Goal: Task Accomplishment & Management: Complete application form

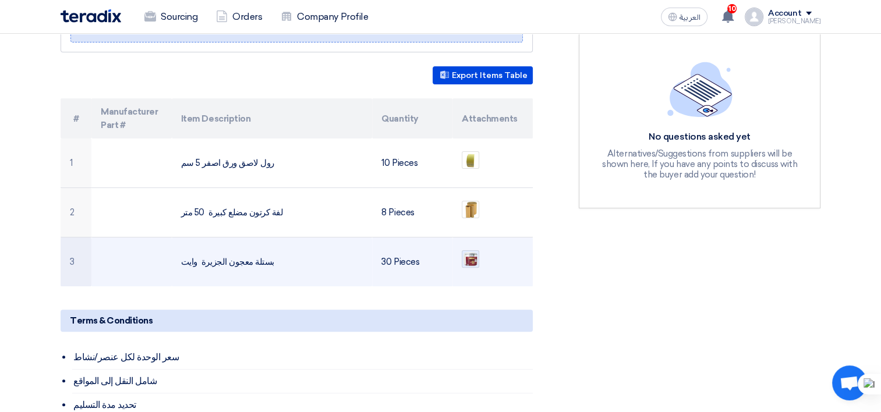
click at [470, 251] on img at bounding box center [470, 259] width 16 height 16
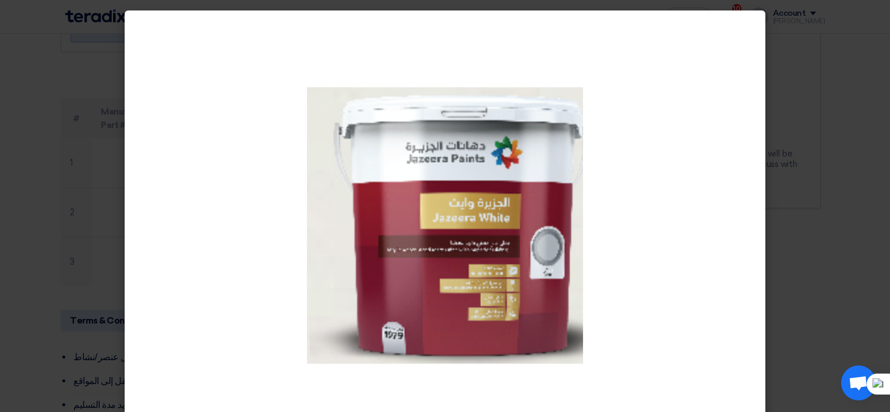
click at [845, 189] on modal-container at bounding box center [445, 206] width 890 height 412
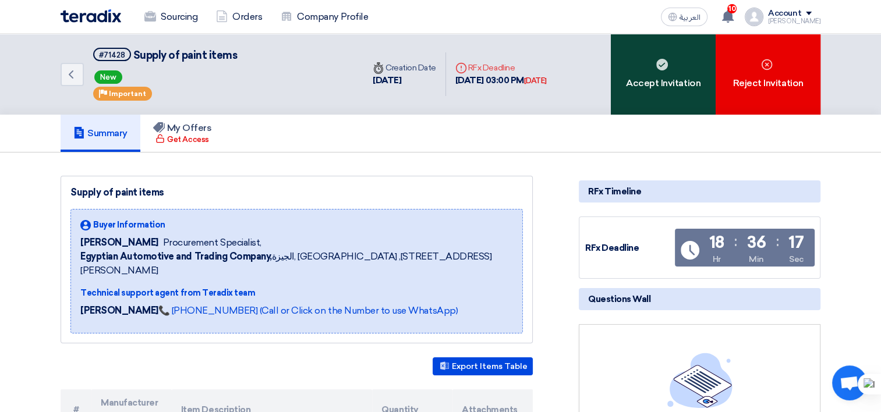
click at [646, 91] on div "Accept Invitation" at bounding box center [663, 74] width 105 height 81
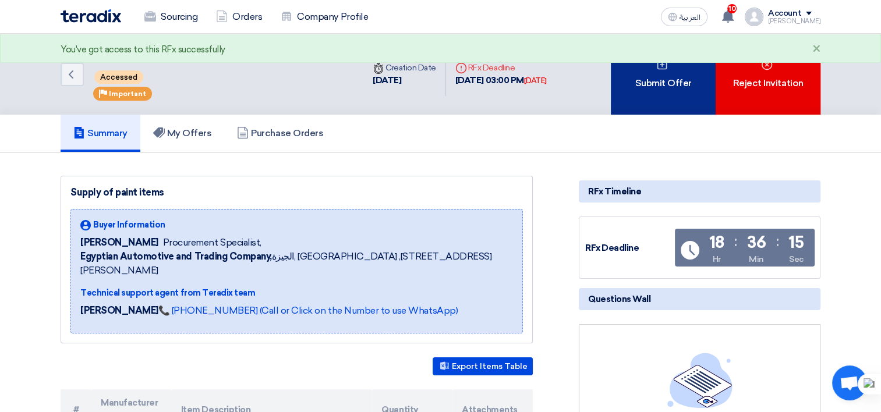
click at [629, 105] on div "Submit Offer" at bounding box center [663, 74] width 105 height 81
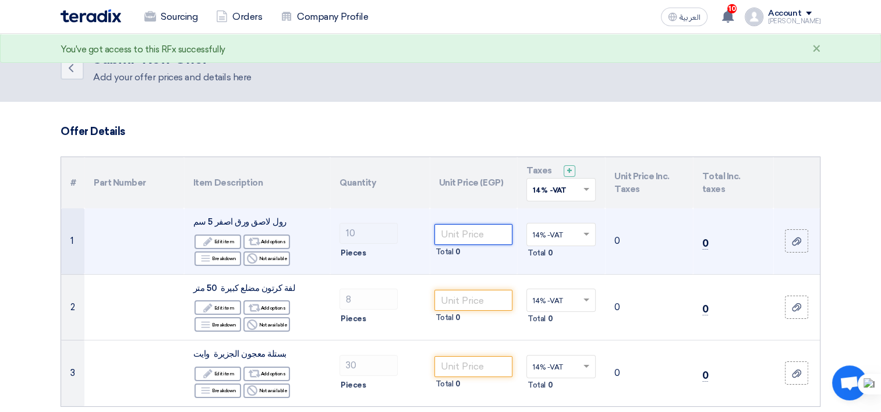
click at [472, 229] on input "number" at bounding box center [473, 234] width 79 height 21
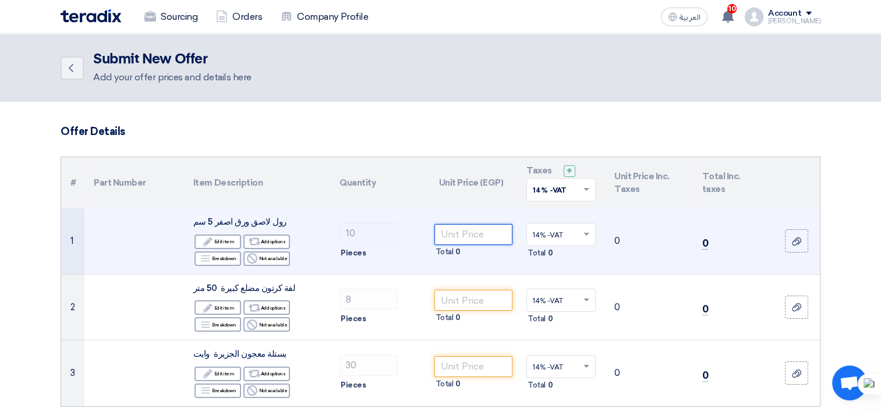
click at [457, 234] on input "number" at bounding box center [473, 234] width 79 height 21
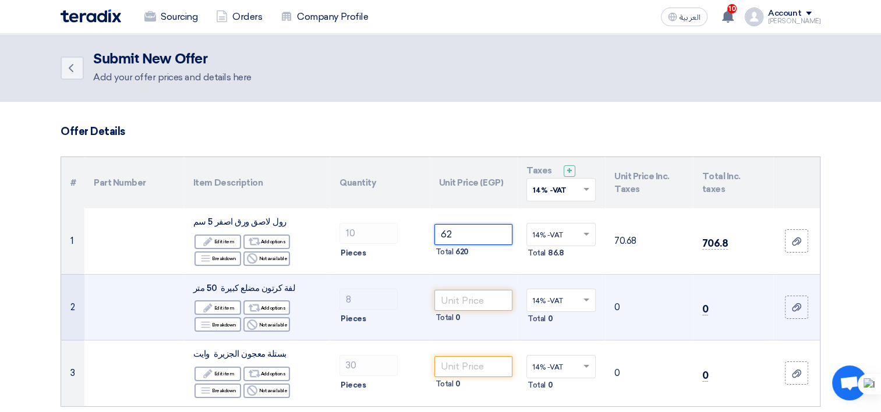
type input "62"
click at [470, 300] on input "number" at bounding box center [473, 300] width 79 height 21
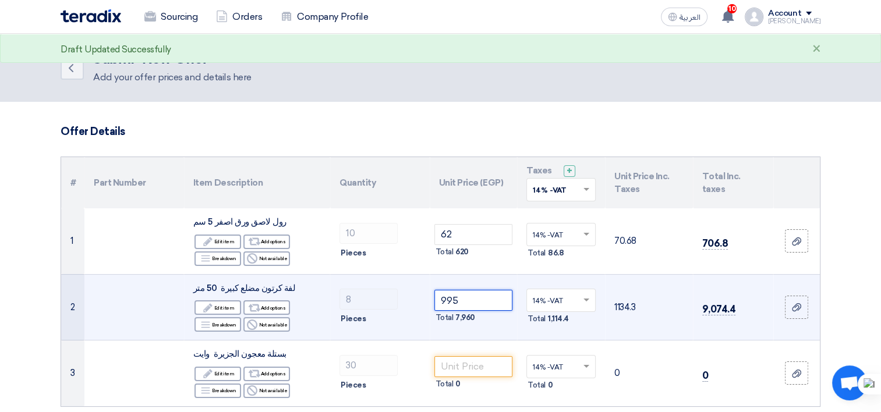
type input "995"
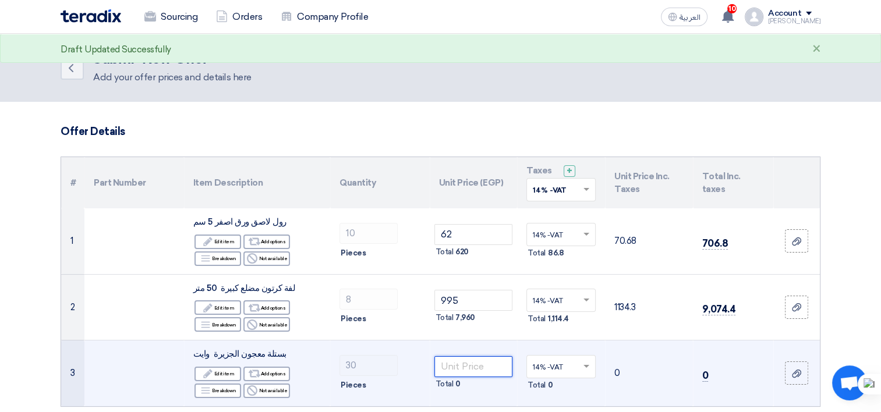
click at [474, 363] on input "number" at bounding box center [473, 366] width 79 height 21
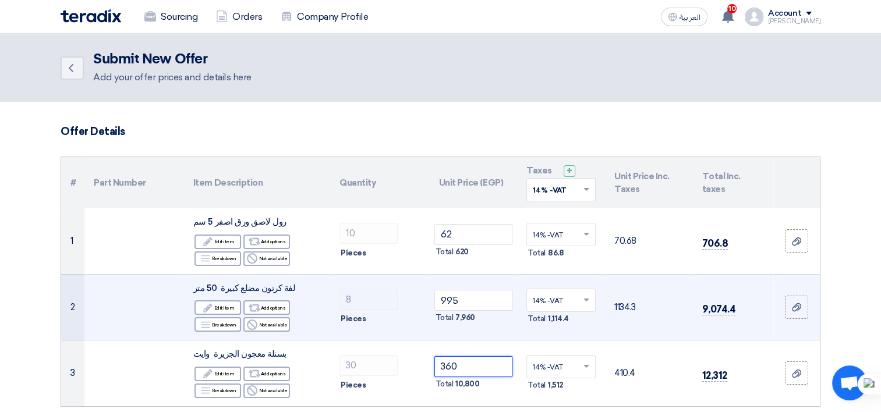
type input "360"
click at [461, 326] on td "995 Total 7,960" at bounding box center [474, 307] width 88 height 66
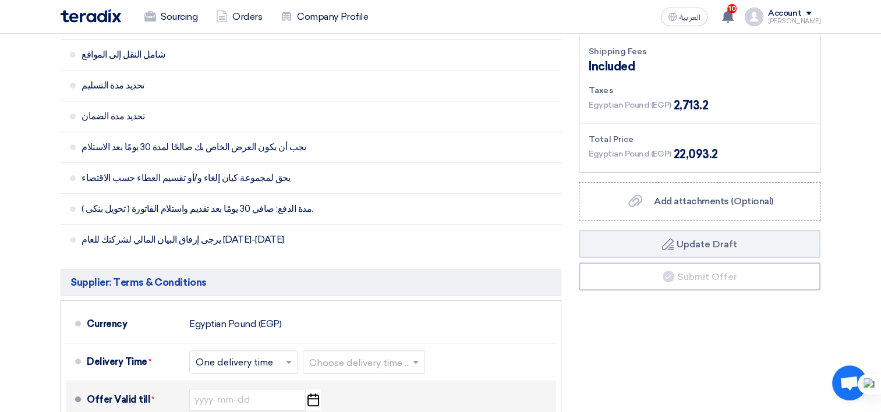
scroll to position [582, 0]
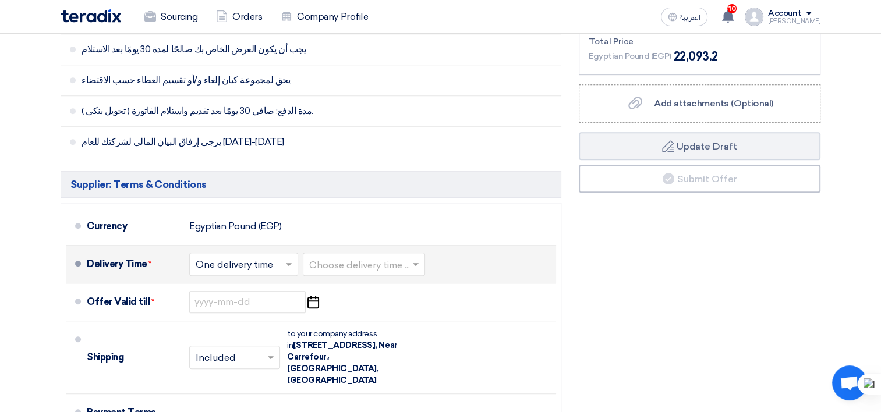
click at [288, 265] on span at bounding box center [290, 264] width 15 height 12
click at [287, 265] on span at bounding box center [290, 264] width 15 height 12
click at [401, 263] on input "text" at bounding box center [364, 265] width 111 height 17
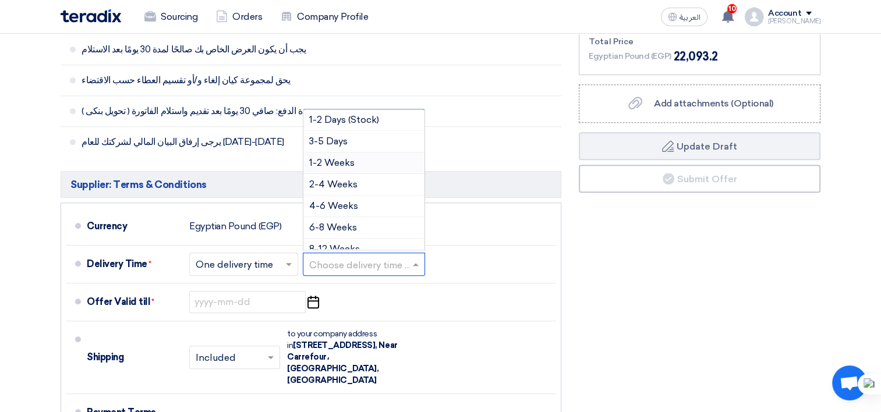
drag, startPoint x: 357, startPoint y: 170, endPoint x: 359, endPoint y: 189, distance: 18.7
click at [358, 170] on div "1-2 Weeks" at bounding box center [363, 164] width 121 height 22
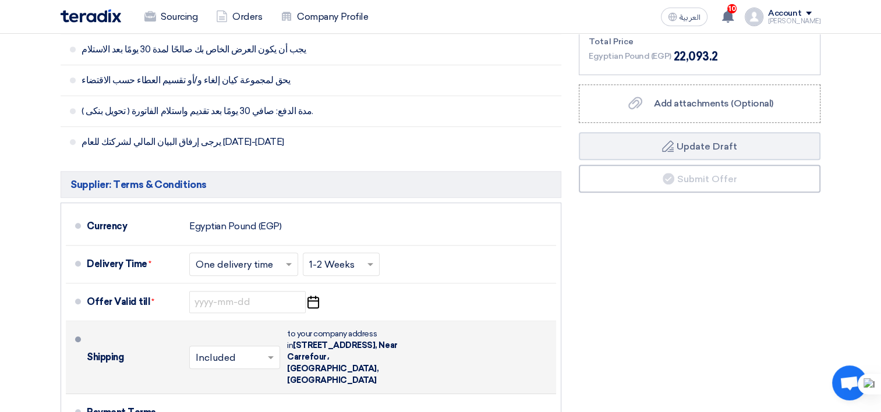
drag, startPoint x: 270, startPoint y: 353, endPoint x: 274, endPoint y: 362, distance: 9.6
click at [271, 354] on span at bounding box center [272, 358] width 15 height 12
click at [243, 398] on span "Not Included" at bounding box center [226, 403] width 60 height 11
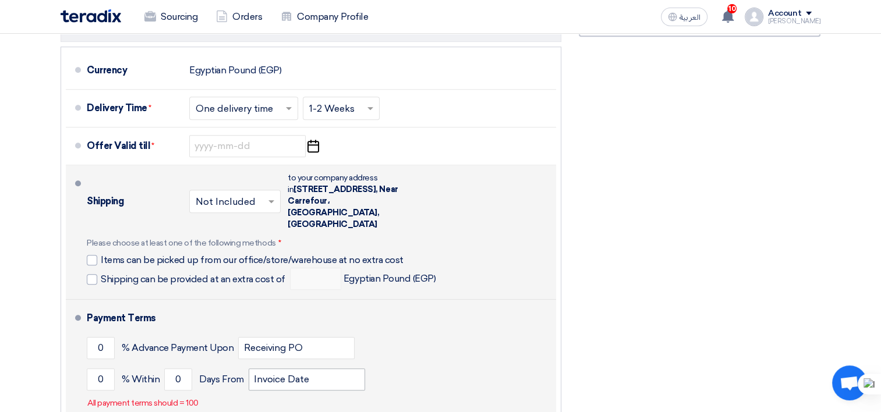
scroll to position [757, 0]
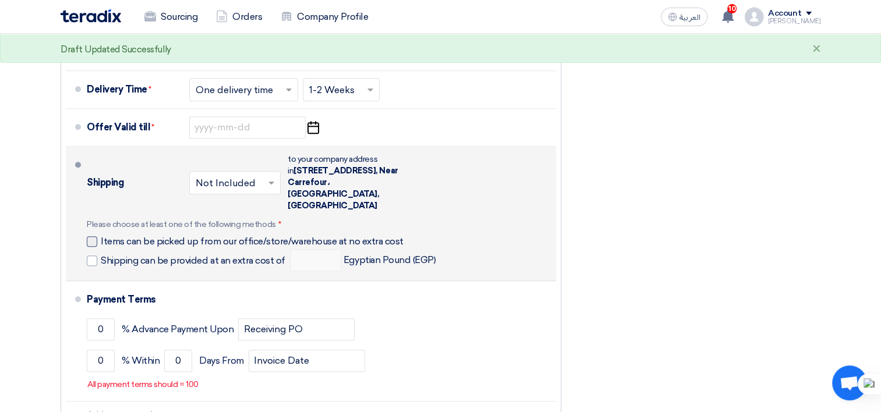
click at [93, 236] on div at bounding box center [92, 241] width 10 height 10
click at [101, 235] on input "Items can be picked up from our office/store/warehouse at no extra cost" at bounding box center [267, 246] width 332 height 22
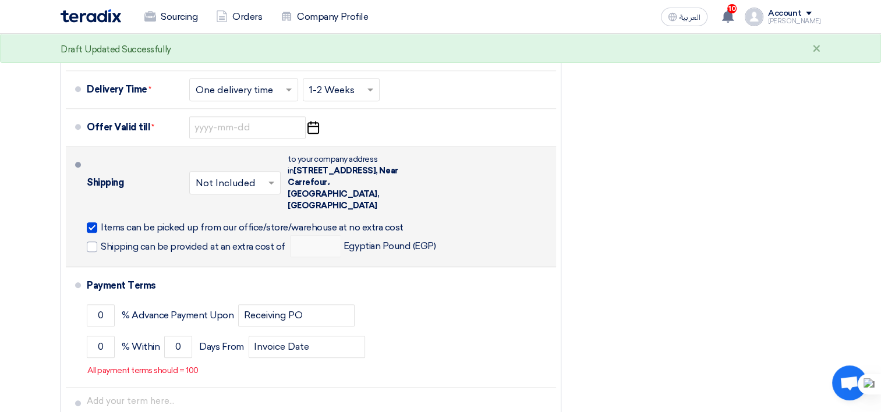
drag, startPoint x: 93, startPoint y: 218, endPoint x: 88, endPoint y: 226, distance: 9.4
click at [93, 222] on div at bounding box center [92, 227] width 10 height 10
click at [101, 221] on input "Items can be picked up from our office/store/warehouse at no extra cost" at bounding box center [267, 232] width 332 height 22
checkbox input "false"
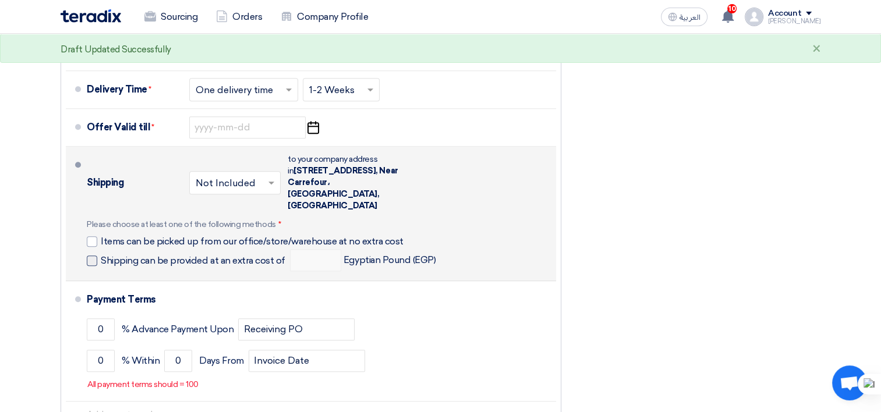
click at [92, 256] on span at bounding box center [92, 261] width 10 height 10
click at [101, 254] on input "Shipping can be provided at an extra cost of" at bounding box center [194, 265] width 187 height 22
checkbox input "true"
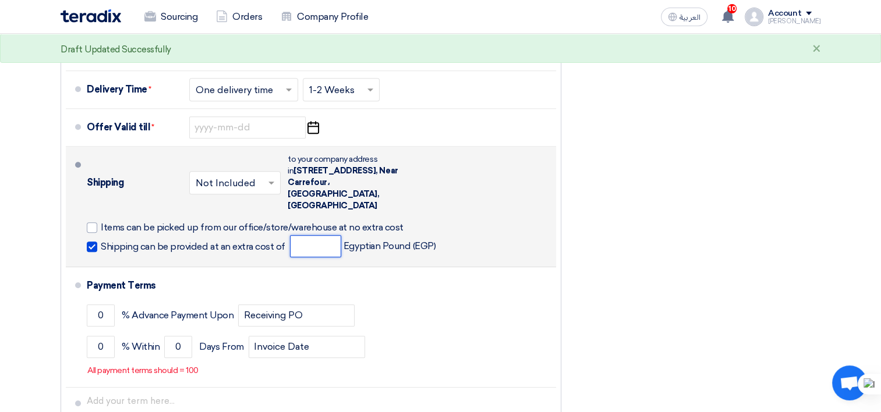
click at [313, 235] on input "number" at bounding box center [315, 246] width 51 height 22
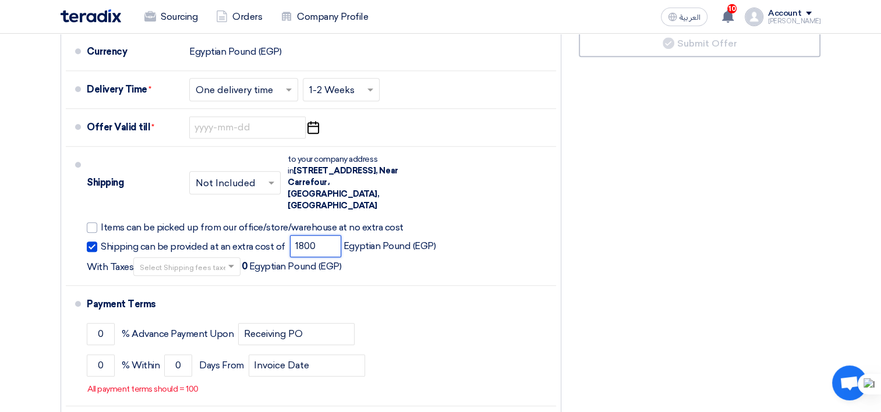
type input "1800"
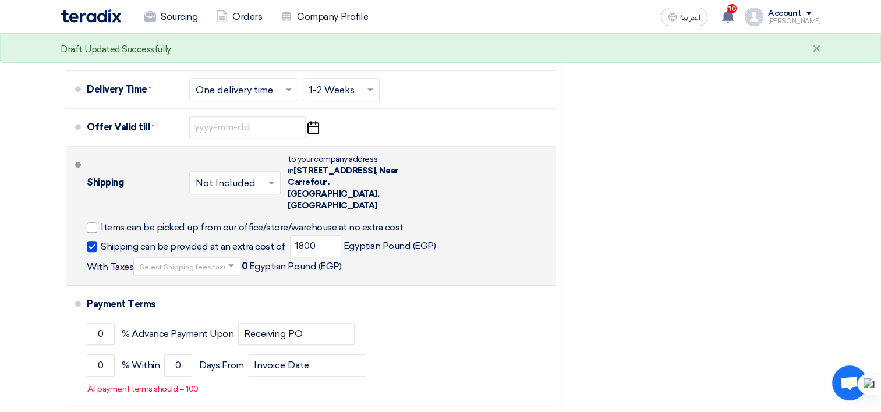
click at [225, 260] on span at bounding box center [232, 266] width 15 height 12
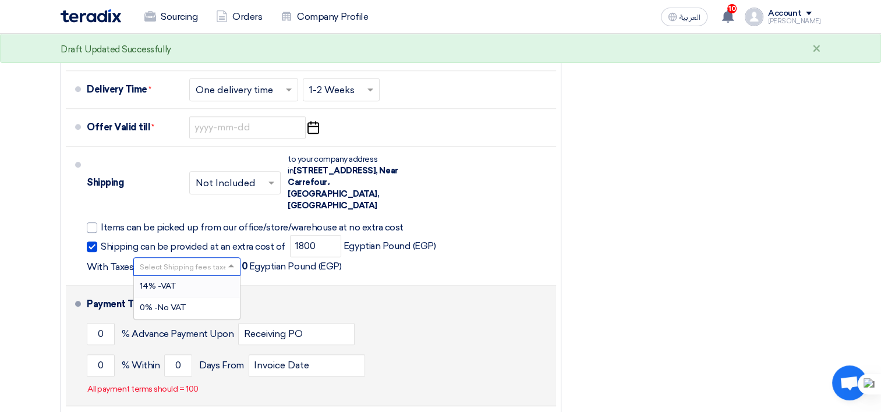
click at [199, 276] on div "14% -VAT" at bounding box center [187, 287] width 106 height 22
click at [88, 323] on input "0" at bounding box center [101, 334] width 28 height 22
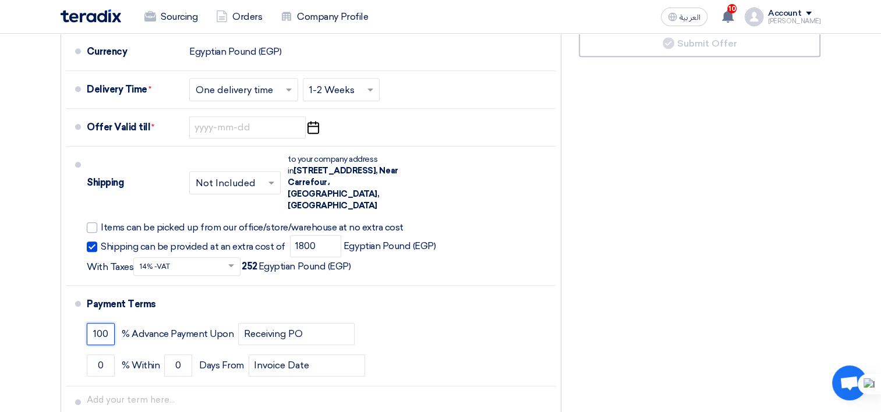
type input "100"
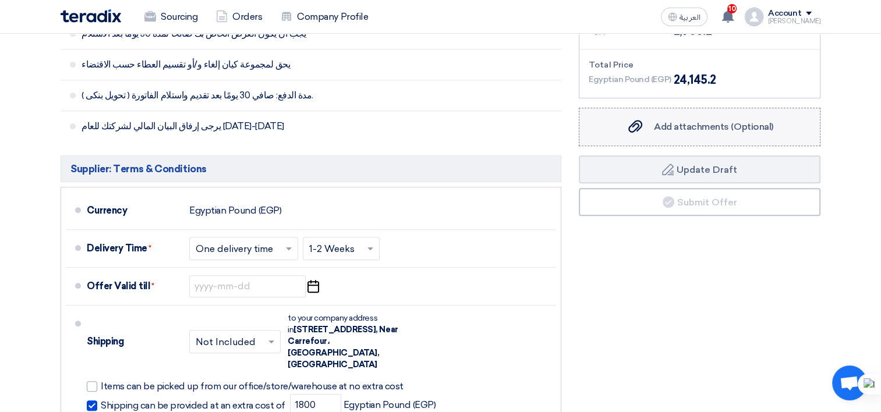
scroll to position [582, 0]
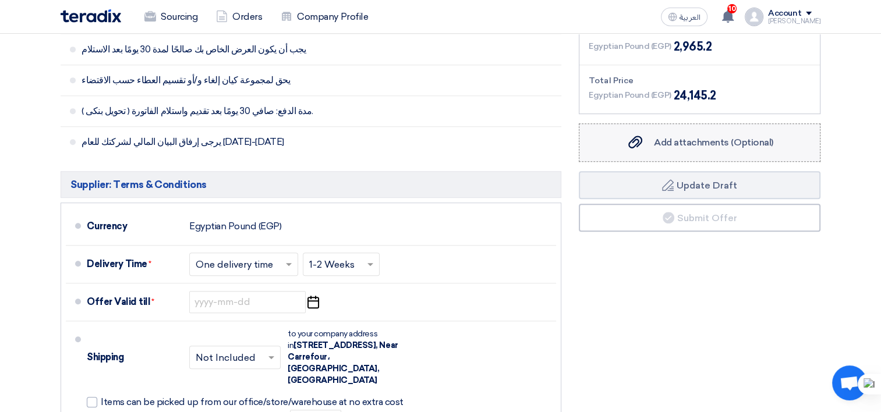
click at [668, 140] on span "Add attachments (Optional)" at bounding box center [713, 142] width 119 height 11
click at [0, 0] on input "Add attachments (Optional) Add attachments (Optional)" at bounding box center [0, 0] width 0 height 0
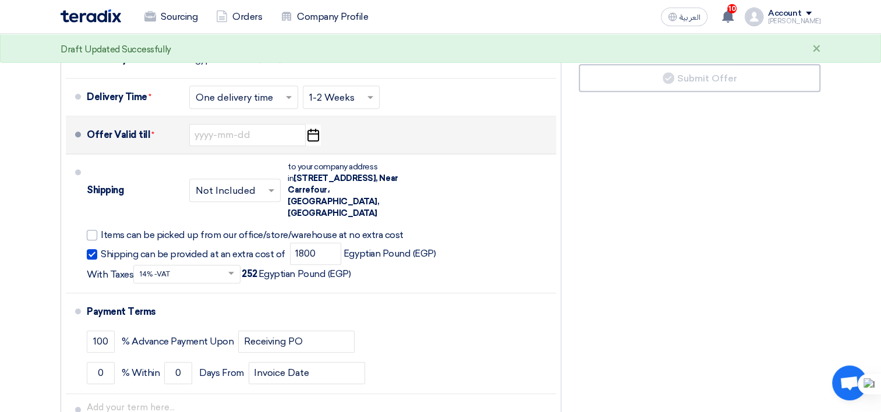
scroll to position [757, 0]
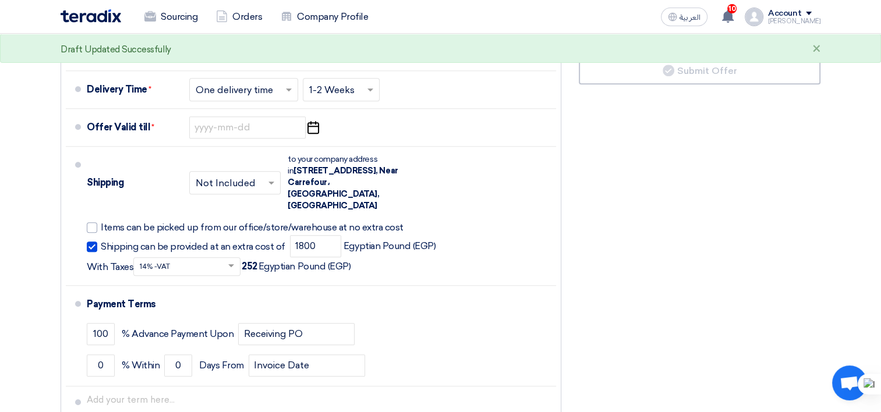
click at [614, 279] on div "Financial Offer Summary Subtotal Egyptian Pound (EGP) 19,380 Shipping Fees" at bounding box center [699, 76] width 259 height 753
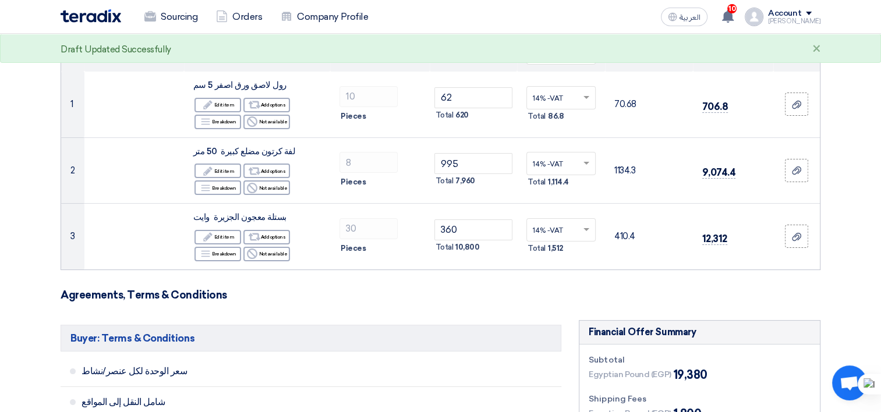
scroll to position [116, 0]
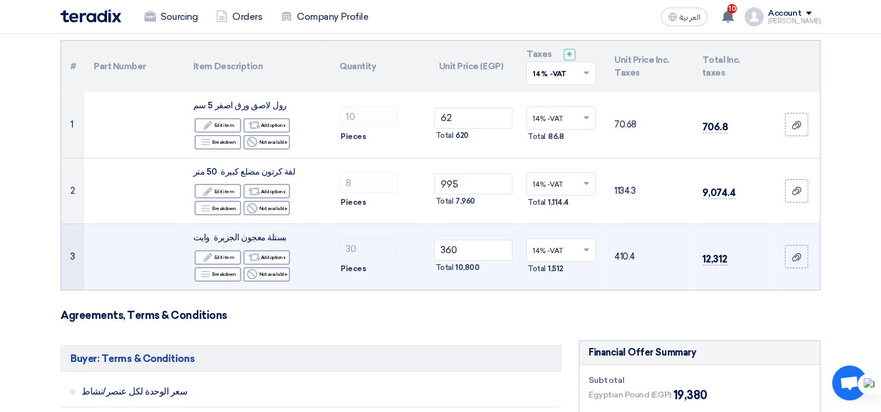
click at [413, 279] on td "30 Pieces" at bounding box center [380, 257] width 100 height 66
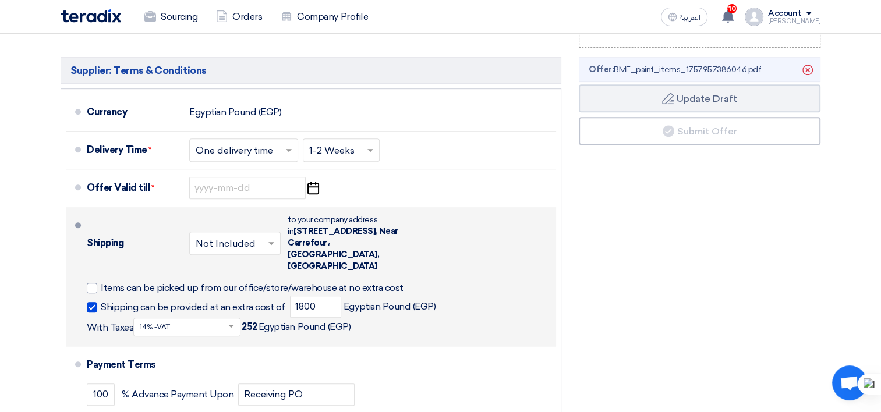
scroll to position [699, 0]
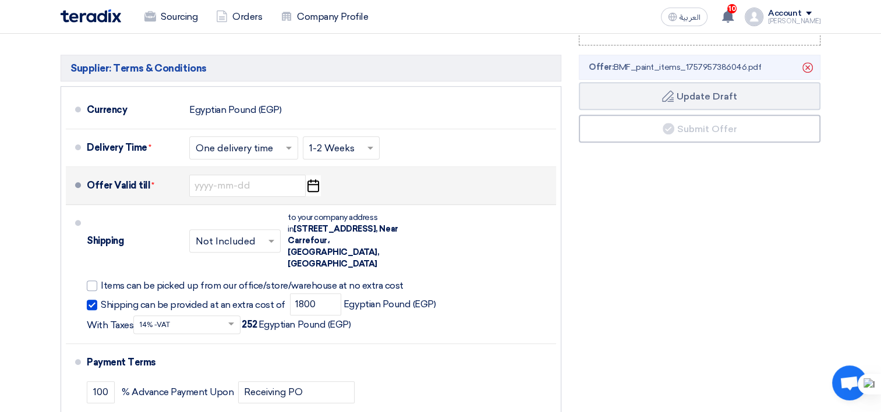
click at [313, 180] on icon "Pick a date" at bounding box center [313, 185] width 16 height 21
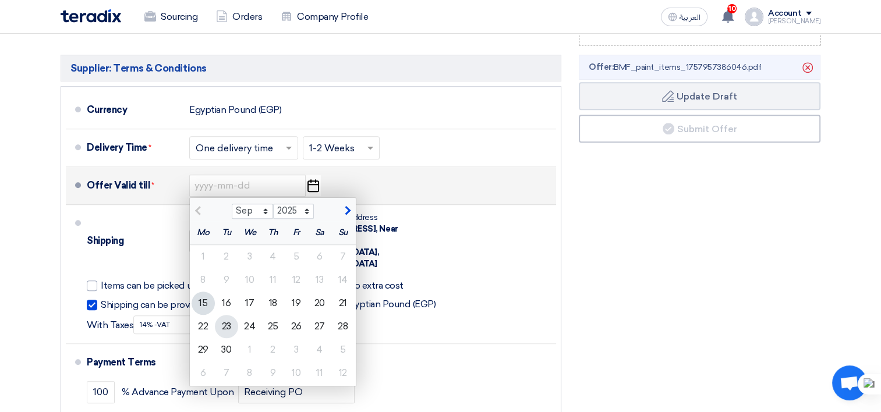
click at [228, 325] on div "23" at bounding box center [226, 326] width 23 height 23
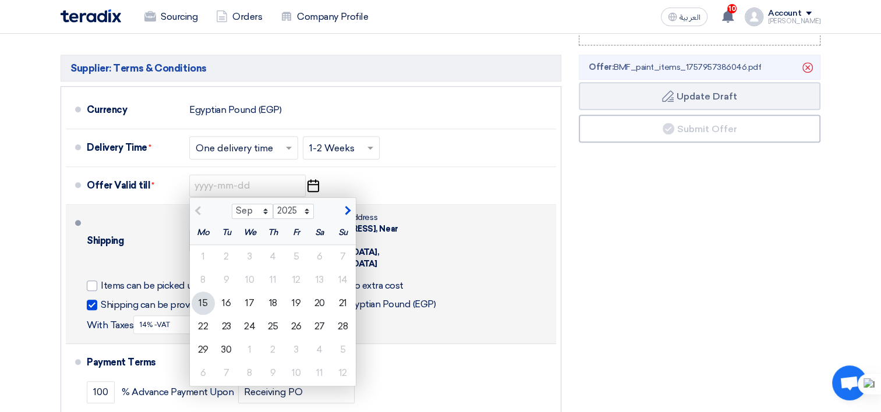
type input "9/23/2025"
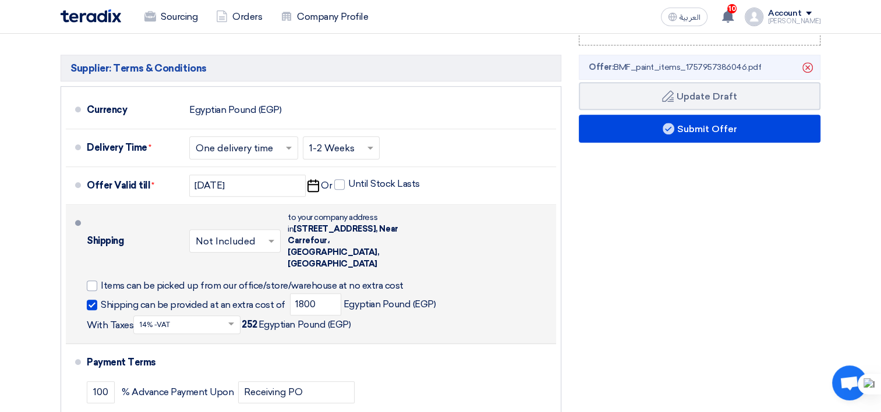
click at [494, 246] on div "Shipping × Not Included × to your company address in Egypt, القاهرة, 5FG9+RX8، …" at bounding box center [319, 274] width 465 height 129
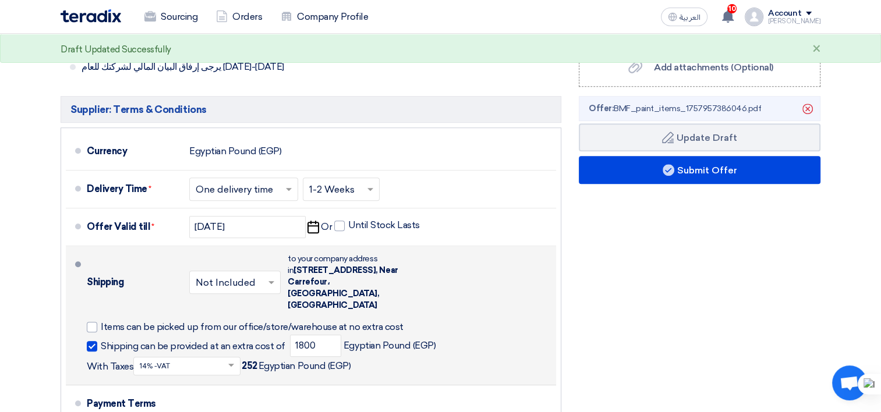
scroll to position [640, 0]
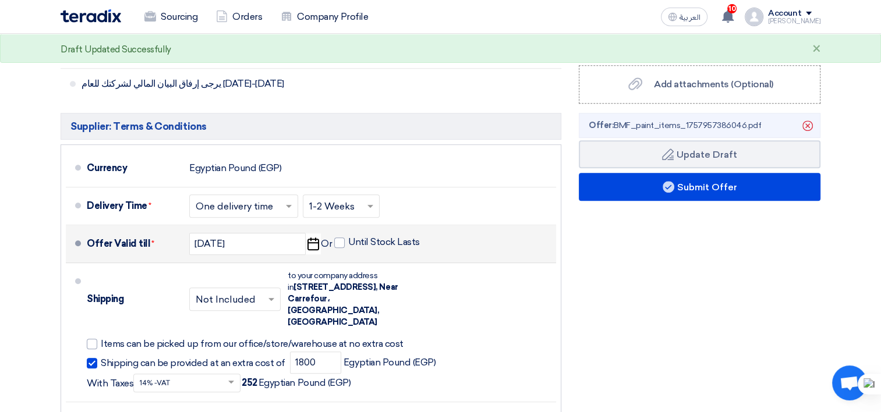
drag, startPoint x: 339, startPoint y: 243, endPoint x: 349, endPoint y: 252, distance: 14.0
click at [339, 243] on span at bounding box center [339, 243] width 10 height 10
click at [348, 243] on input "Until Stock Lasts" at bounding box center [385, 247] width 74 height 22
checkbox input "true"
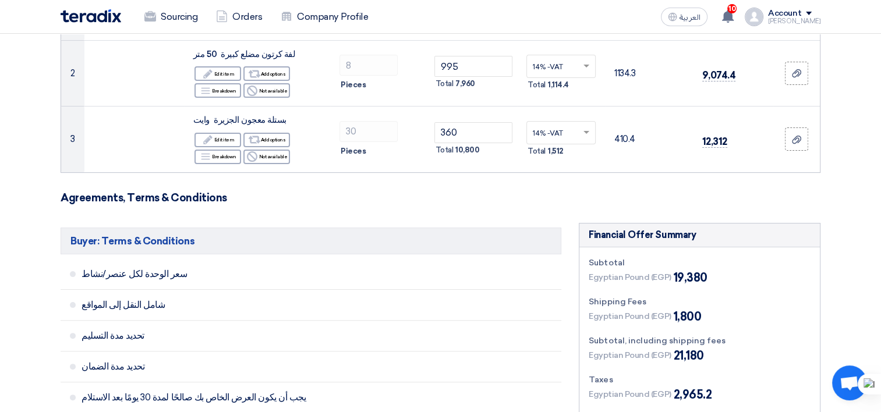
scroll to position [233, 0]
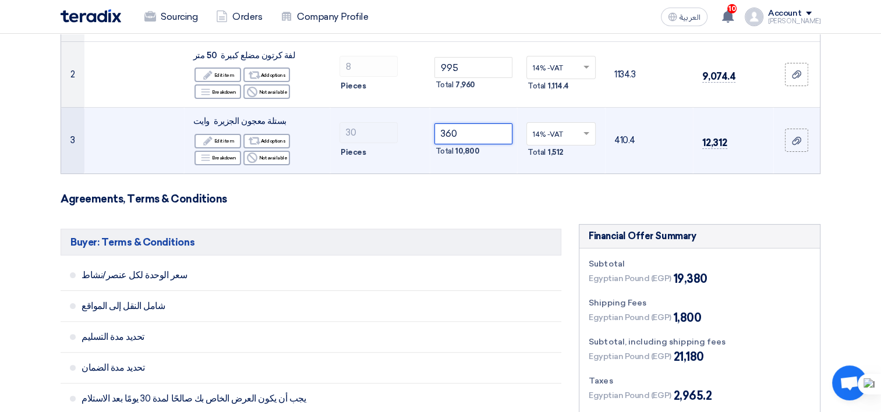
drag, startPoint x: 451, startPoint y: 133, endPoint x: 428, endPoint y: 133, distance: 22.7
click at [428, 133] on tr "3 بستلة معجون الجزيرة وايت Edit Edit item Alternative Add options Breakdown 30" at bounding box center [440, 141] width 759 height 66
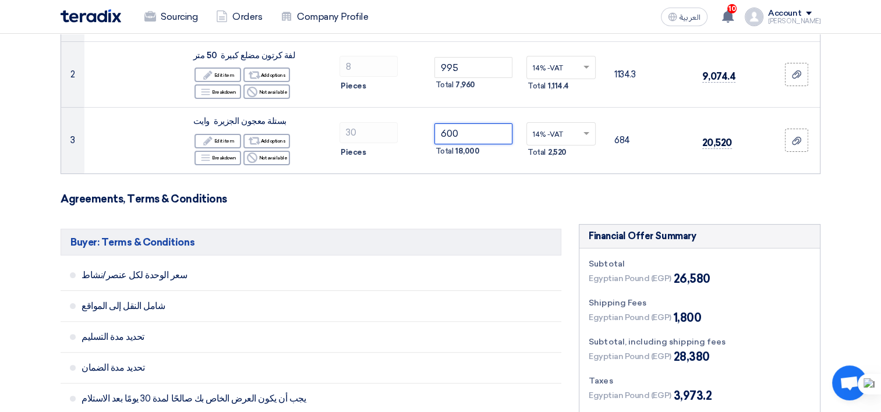
type input "600"
click at [554, 194] on h3 "Agreements, Terms & Conditions" at bounding box center [441, 199] width 760 height 13
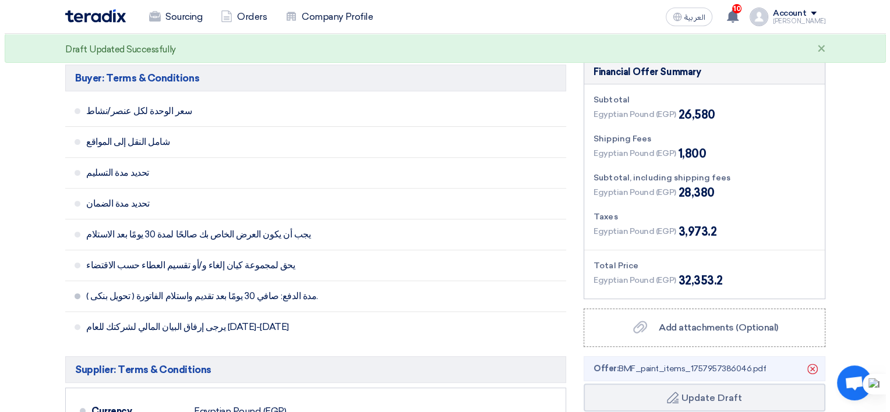
scroll to position [524, 0]
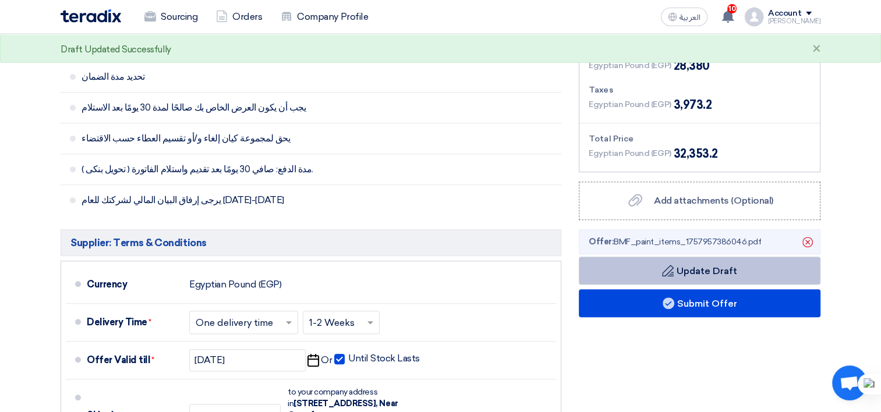
click at [805, 237] on use at bounding box center [807, 241] width 10 height 10
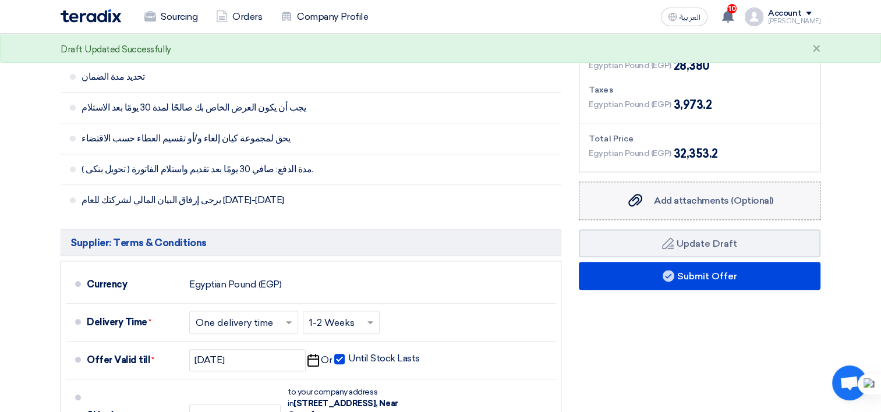
click at [704, 206] on div "Add attachments (Optional) Add attachments (Optional)" at bounding box center [699, 201] width 147 height 14
click at [0, 0] on input "Add attachments (Optional) Add attachments (Optional)" at bounding box center [0, 0] width 0 height 0
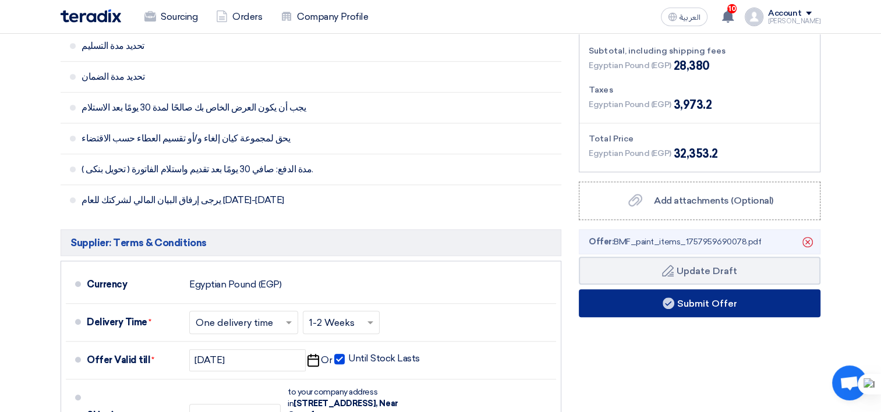
click at [716, 302] on button "Submit Offer" at bounding box center [700, 303] width 242 height 28
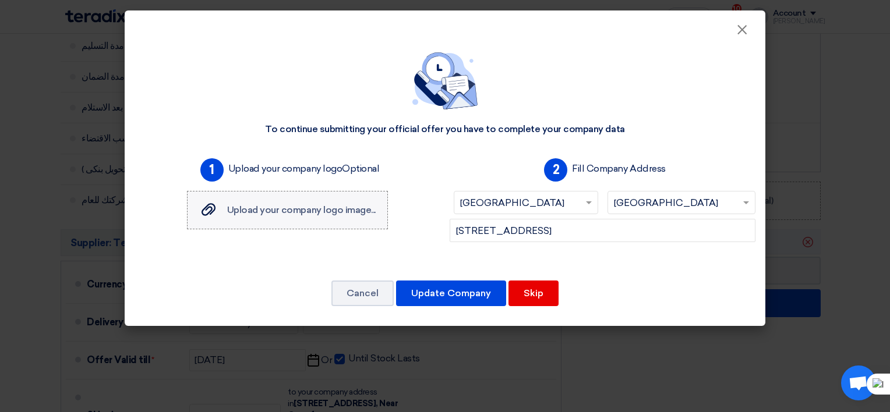
click at [334, 219] on label "Upload your company logo image... Upload your company logo image..." at bounding box center [287, 210] width 201 height 38
click at [0, 0] on input "Upload your company logo image... Upload your company logo image..." at bounding box center [0, 0] width 0 height 0
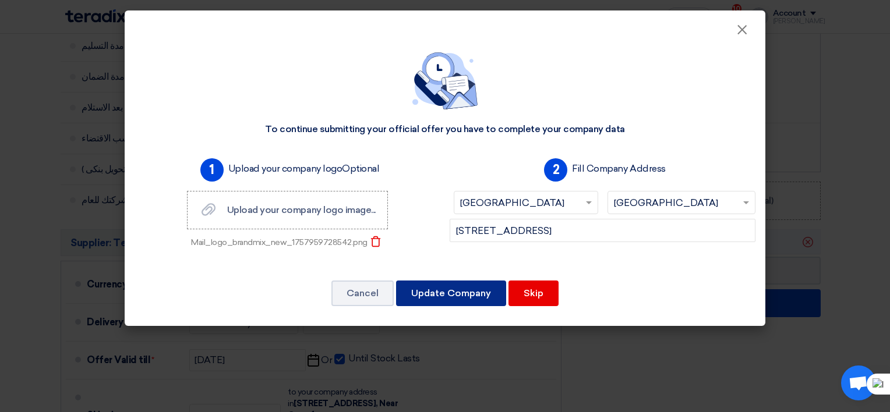
click at [456, 299] on button "Update Company" at bounding box center [451, 294] width 110 height 26
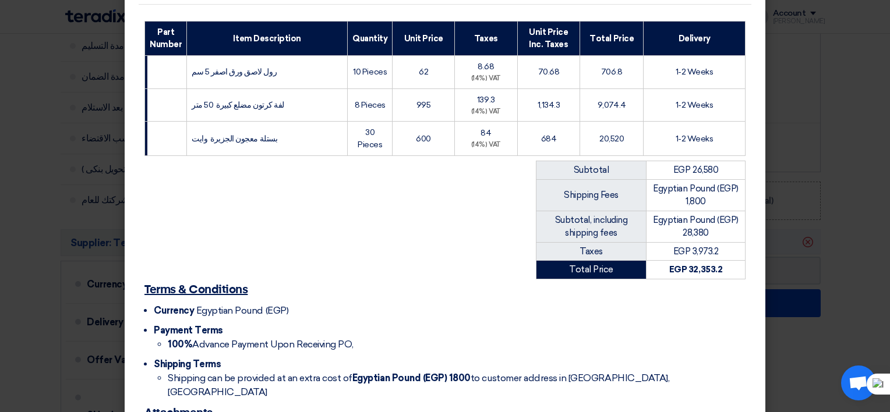
scroll to position [247, 0]
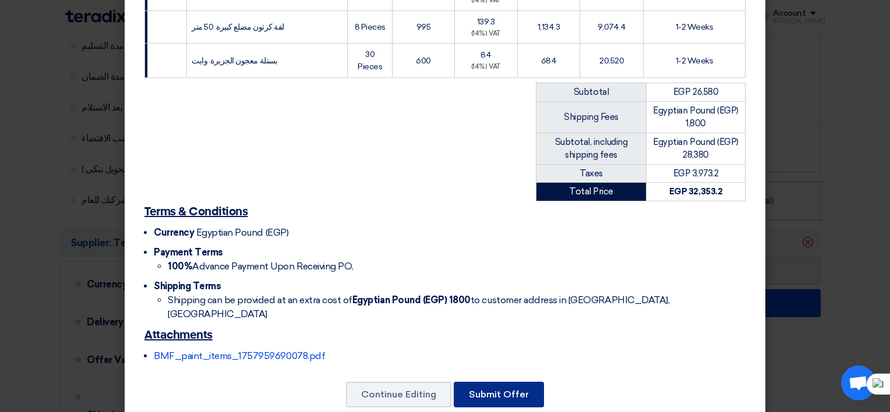
click at [512, 382] on button "Submit Offer" at bounding box center [499, 395] width 90 height 26
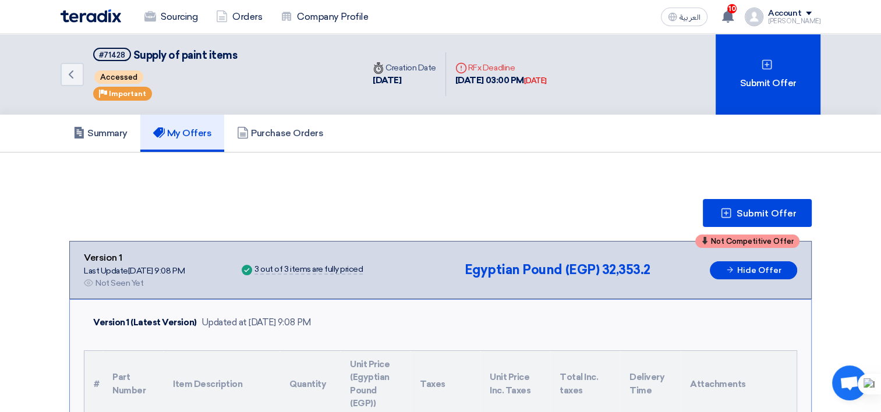
click at [88, 19] on img at bounding box center [91, 15] width 61 height 13
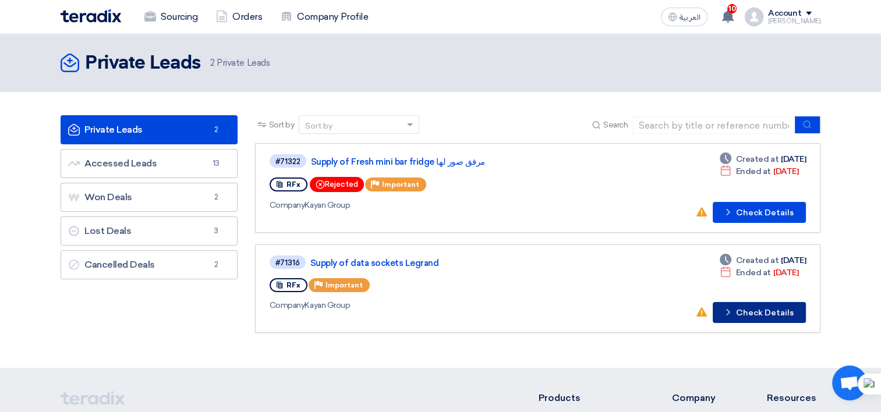
click at [742, 308] on button "Check details Check Details" at bounding box center [759, 312] width 93 height 21
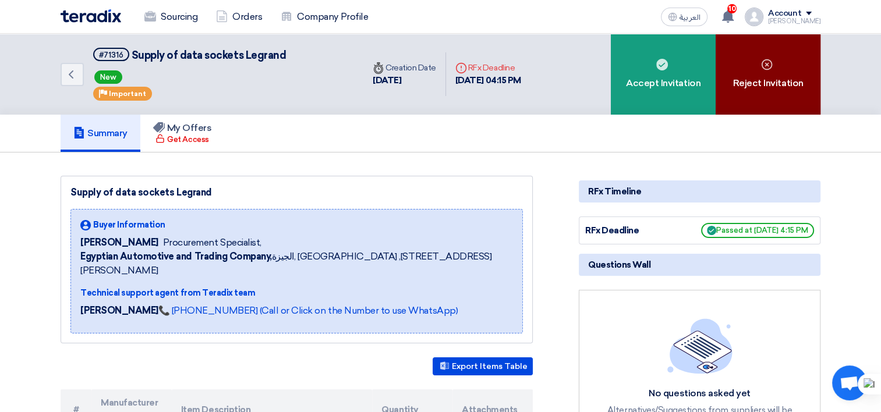
click at [773, 76] on div "Reject Invitation" at bounding box center [768, 74] width 105 height 81
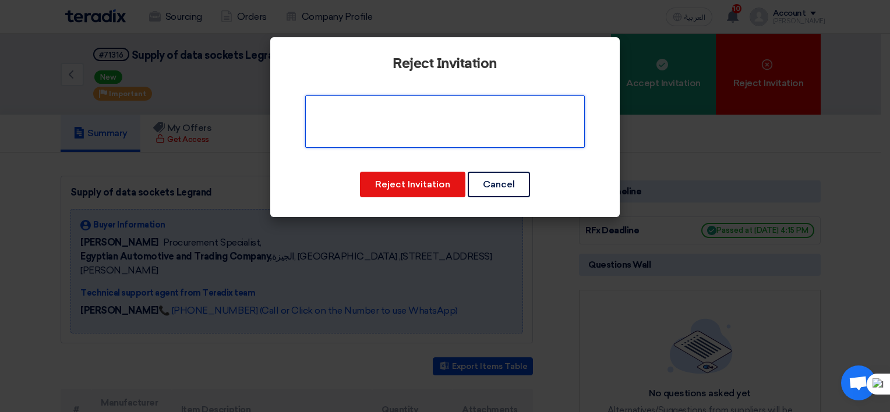
click at [415, 131] on textarea at bounding box center [444, 121] width 279 height 52
click at [434, 108] on textarea at bounding box center [444, 121] width 279 height 52
type textarea "Not available"
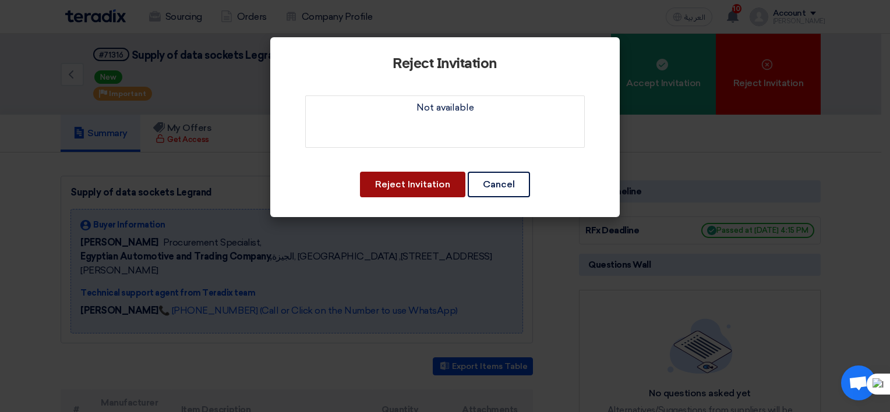
click at [440, 184] on button "Reject Invitation" at bounding box center [412, 185] width 105 height 26
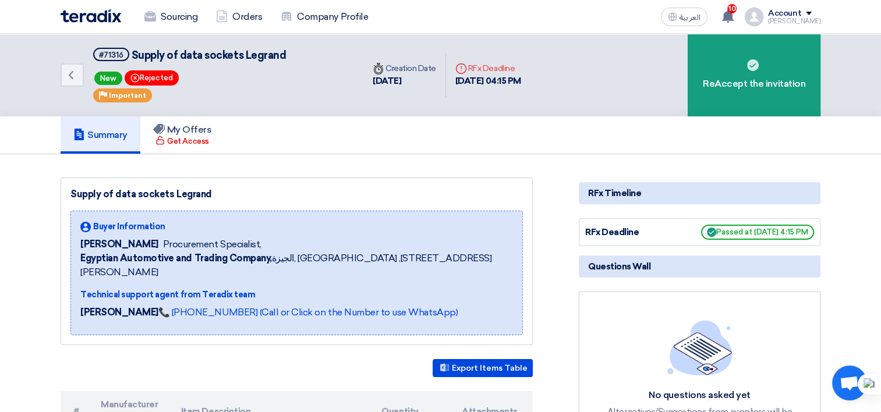
click at [93, 15] on img at bounding box center [91, 15] width 61 height 13
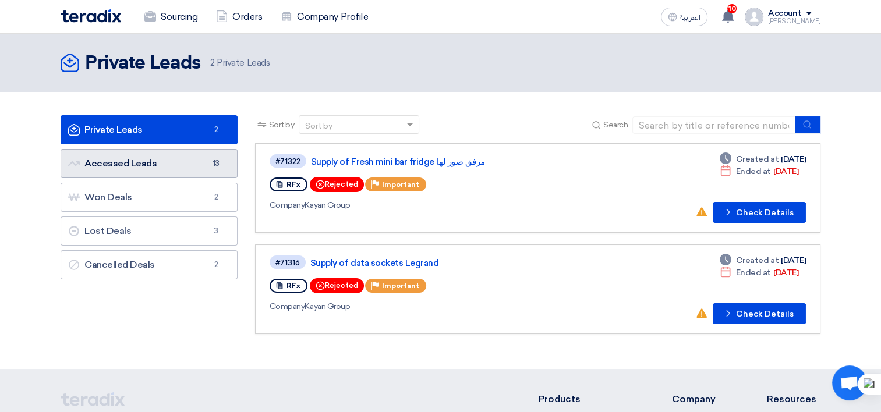
click at [161, 163] on link "Accessed Leads Accessed Leads 13" at bounding box center [149, 163] width 177 height 29
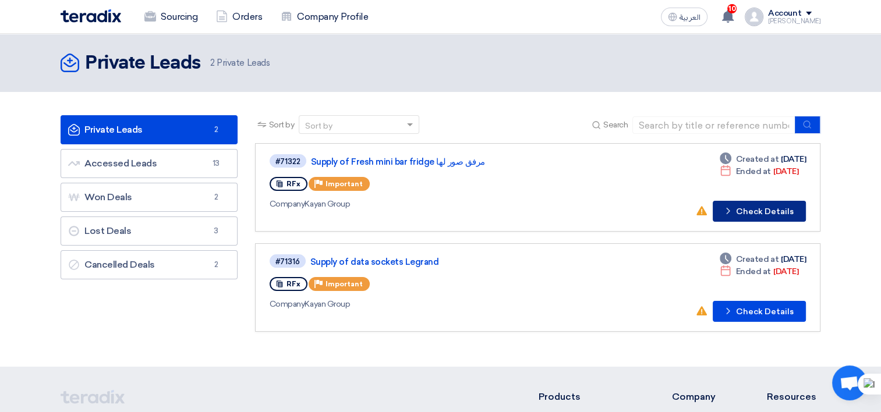
click at [731, 214] on icon "Check details" at bounding box center [728, 211] width 11 height 11
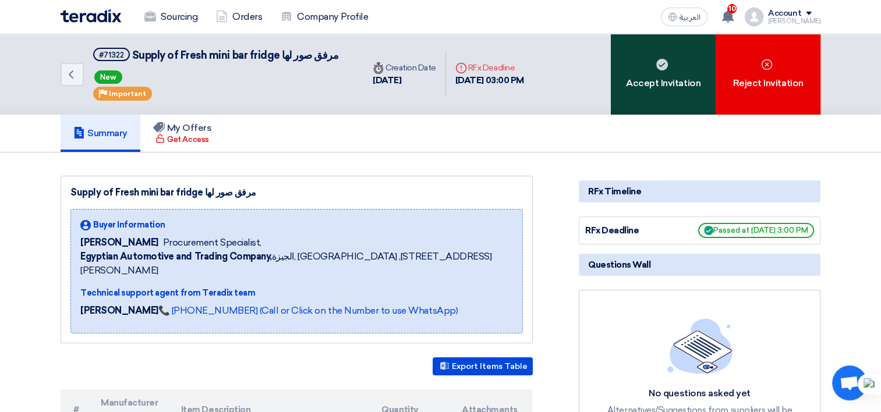
click at [654, 95] on div "Accept Invitation" at bounding box center [663, 74] width 105 height 81
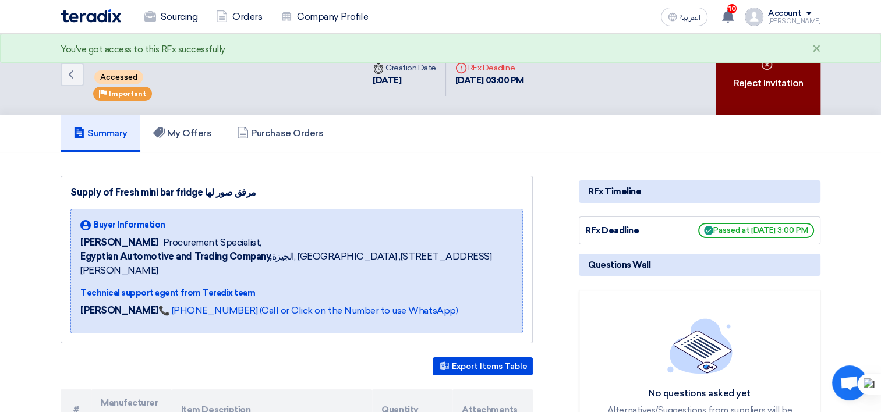
click at [758, 72] on div "Reject Invitation" at bounding box center [768, 74] width 105 height 81
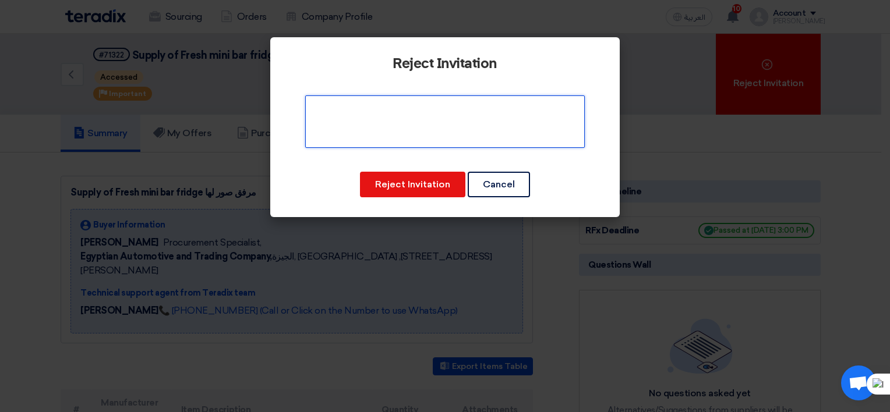
click at [417, 137] on textarea at bounding box center [444, 121] width 279 height 52
type textarea "آ"
click at [481, 109] on textarea "To enrich screen reader interactions, please activate Accessibility in Grammarl…" at bounding box center [444, 121] width 279 height 52
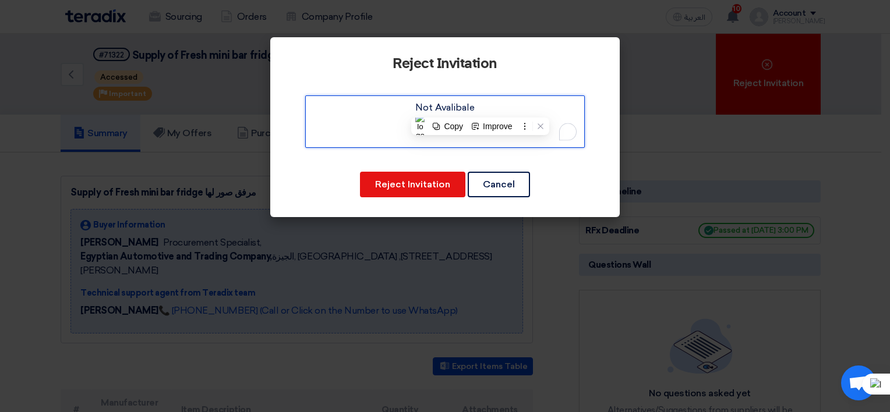
click at [481, 109] on textarea "To enrich screen reader interactions, please activate Accessibility in Grammarl…" at bounding box center [444, 121] width 279 height 52
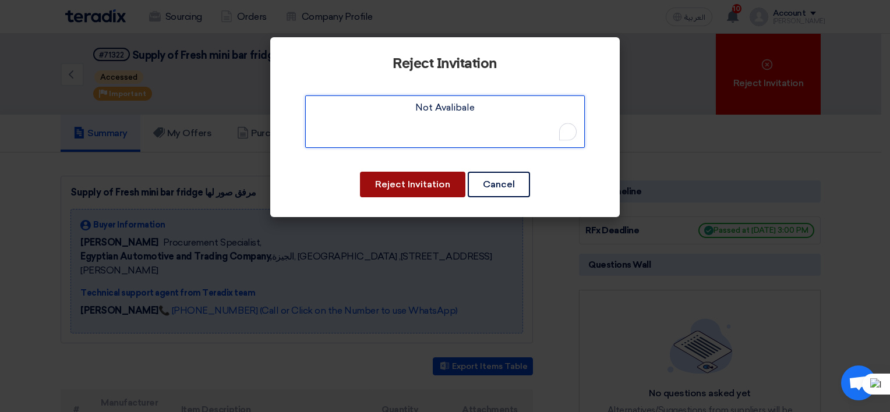
type textarea "Not Avalibale"
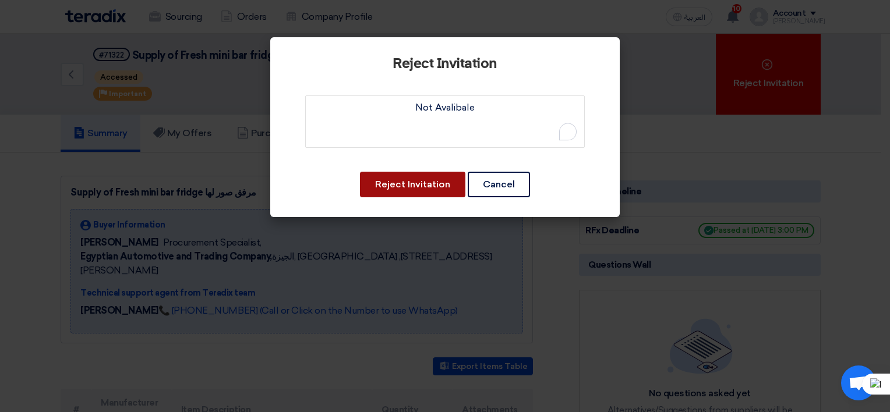
click at [417, 184] on button "Reject Invitation" at bounding box center [412, 185] width 105 height 26
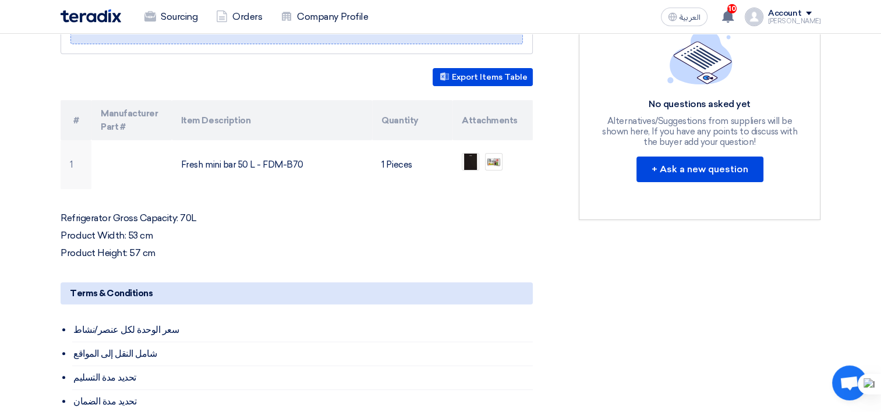
scroll to position [233, 0]
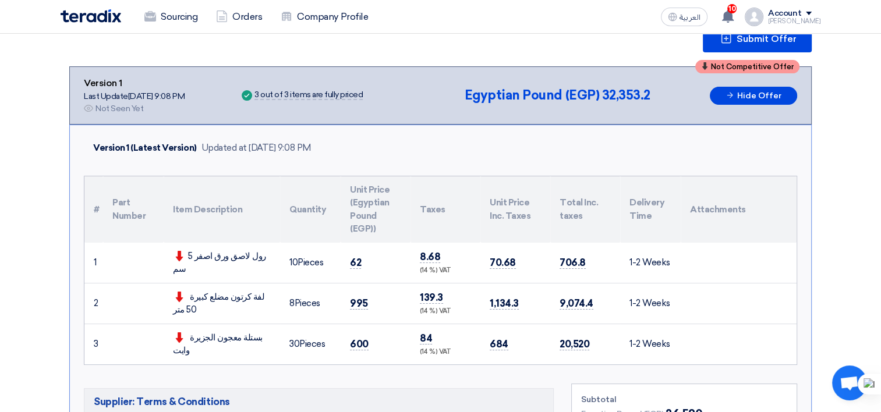
scroll to position [233, 0]
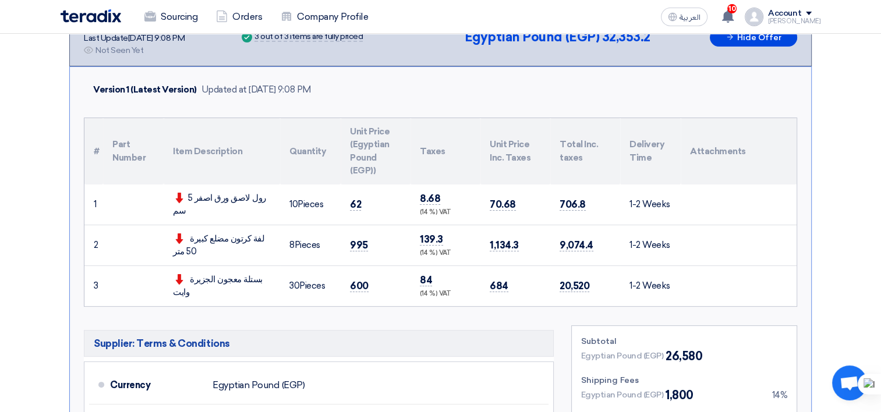
click at [238, 205] on div "رول لاصق ورق اصفر 5 سم" at bounding box center [222, 205] width 98 height 26
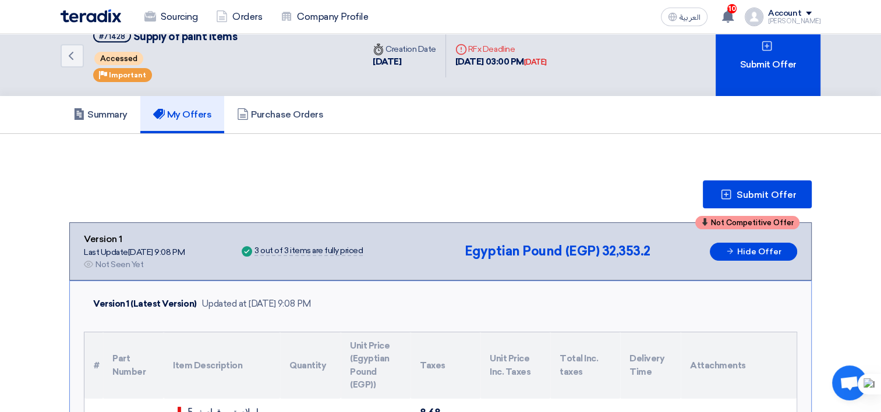
scroll to position [0, 0]
